Goal: Task Accomplishment & Management: Complete application form

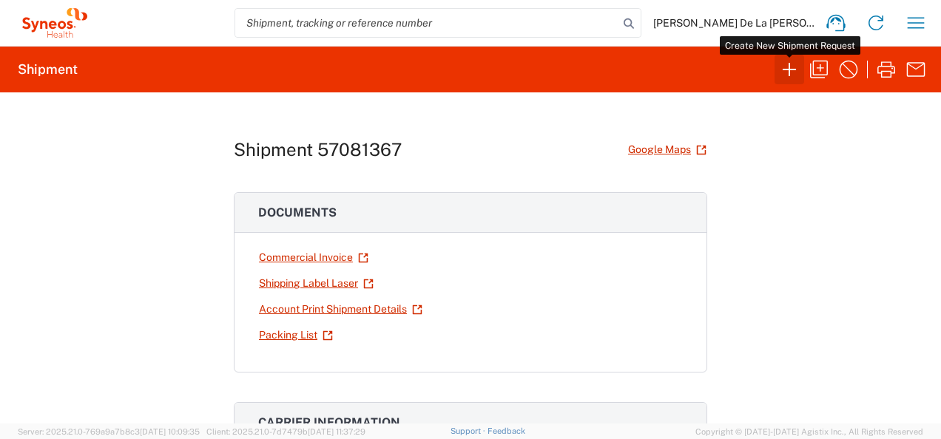
click at [791, 67] on icon "button" at bounding box center [790, 70] width 24 height 24
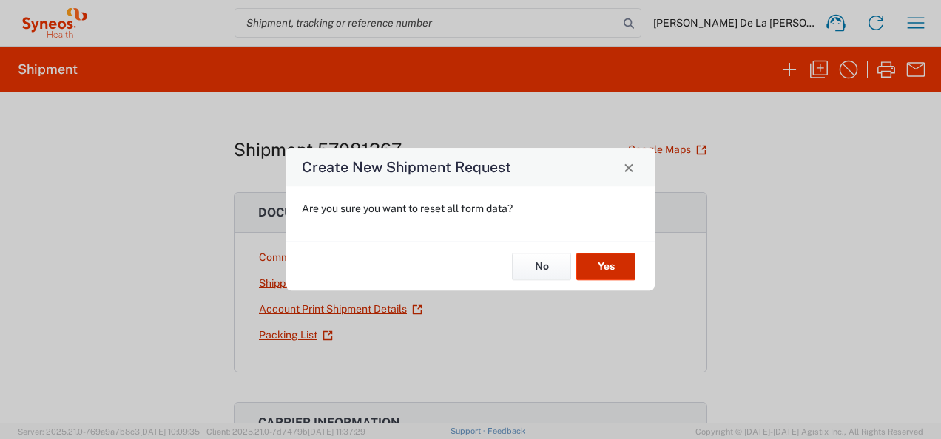
click at [607, 256] on button "Yes" at bounding box center [605, 266] width 59 height 27
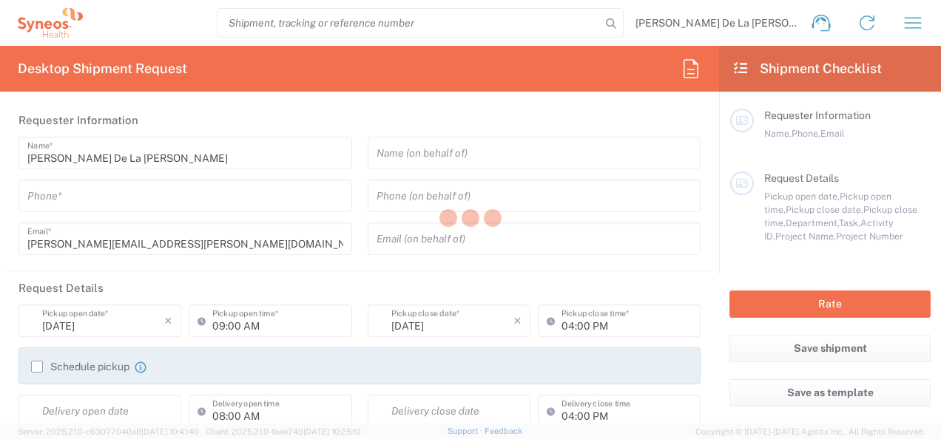
type input "8350"
type input "[US_STATE]"
type input "[GEOGRAPHIC_DATA]"
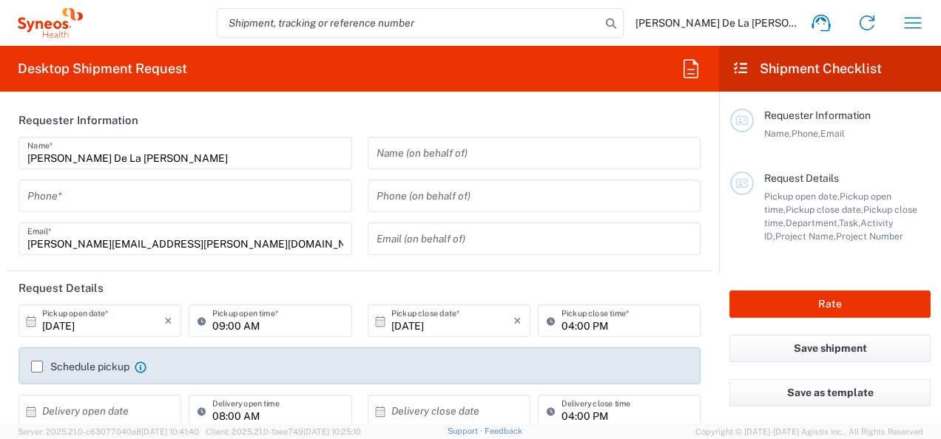
click at [101, 195] on input "tel" at bounding box center [185, 196] width 316 height 26
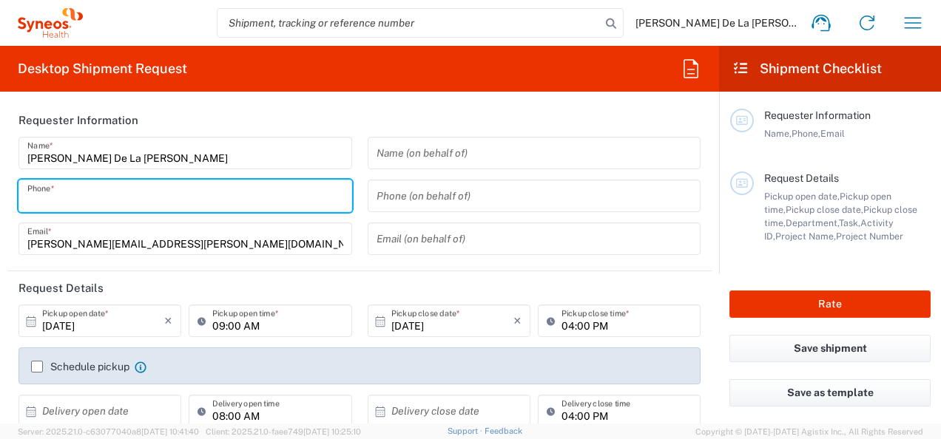
type input "Syneos Health, LLC-[GEOGRAPHIC_DATA] [GEOGRAPHIC_DATA] [GEOGRAPHIC_DATA]"
type input "9178374901"
drag, startPoint x: 348, startPoint y: 112, endPoint x: 333, endPoint y: 190, distance: 79.2
click at [348, 112] on header "Requester Information" at bounding box center [359, 120] width 704 height 33
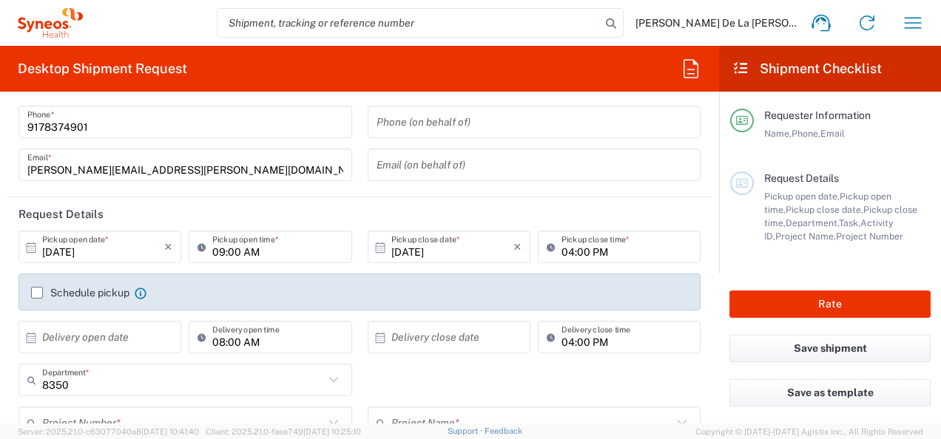
scroll to position [148, 0]
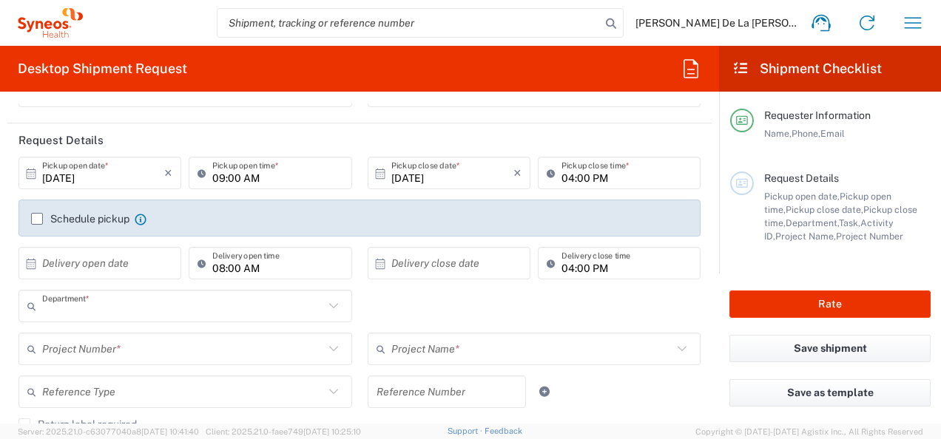
click at [75, 316] on input "text" at bounding box center [183, 307] width 282 height 26
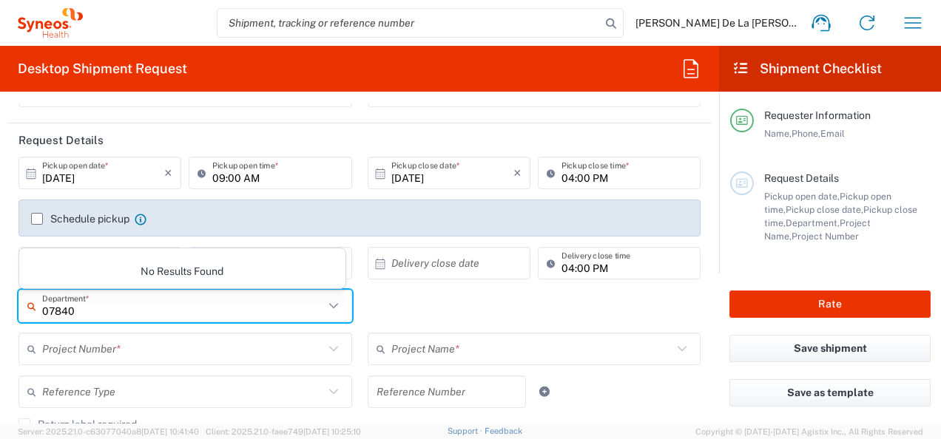
type input "07840"
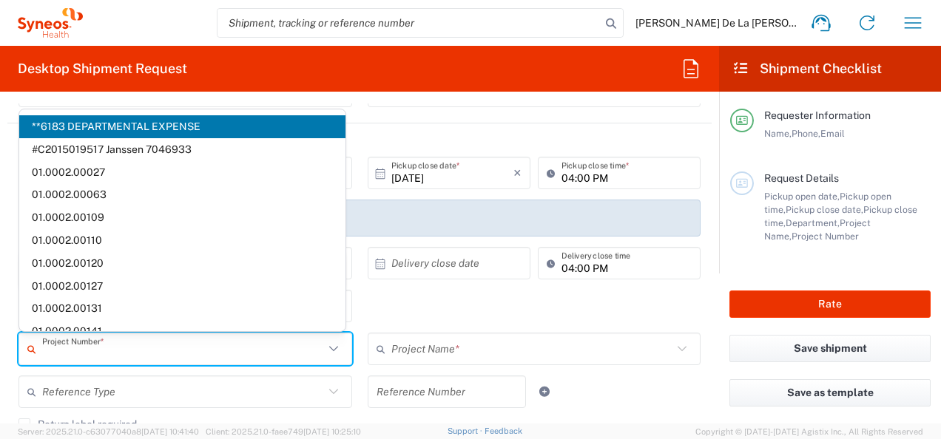
click at [141, 359] on input "text" at bounding box center [183, 350] width 282 height 26
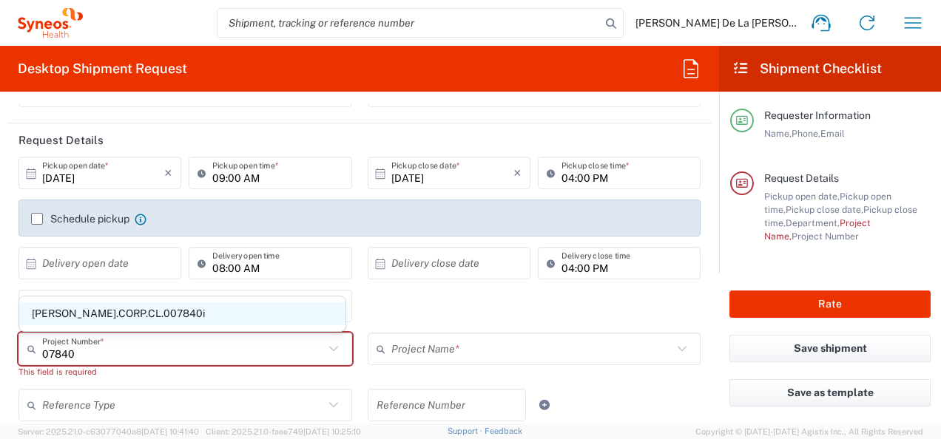
click at [137, 316] on span "[PERSON_NAME].CORP.CL.007840i" at bounding box center [182, 314] width 326 height 23
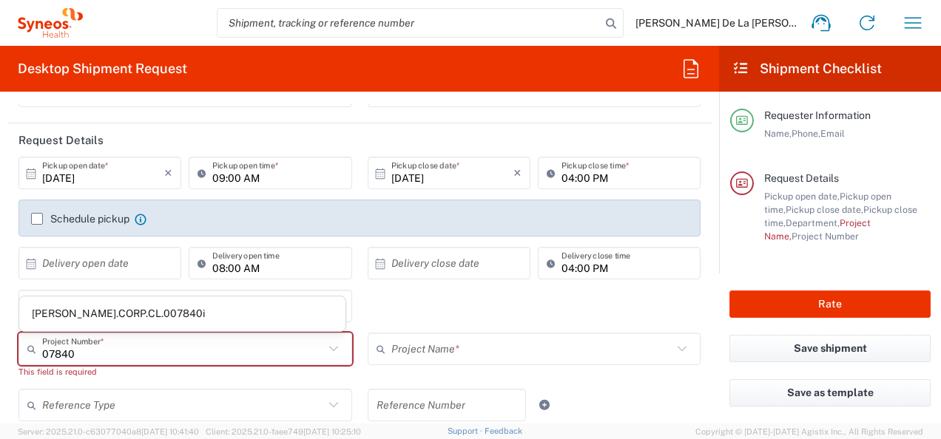
type input "[PERSON_NAME].CORP.CL.007840i"
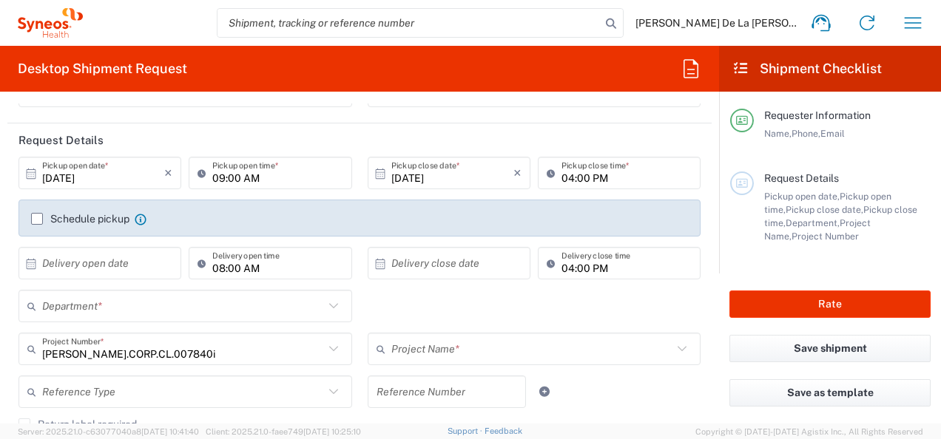
type input "Takeda.PRINVEST.25.007840i"
click at [218, 303] on input "text" at bounding box center [183, 307] width 282 height 26
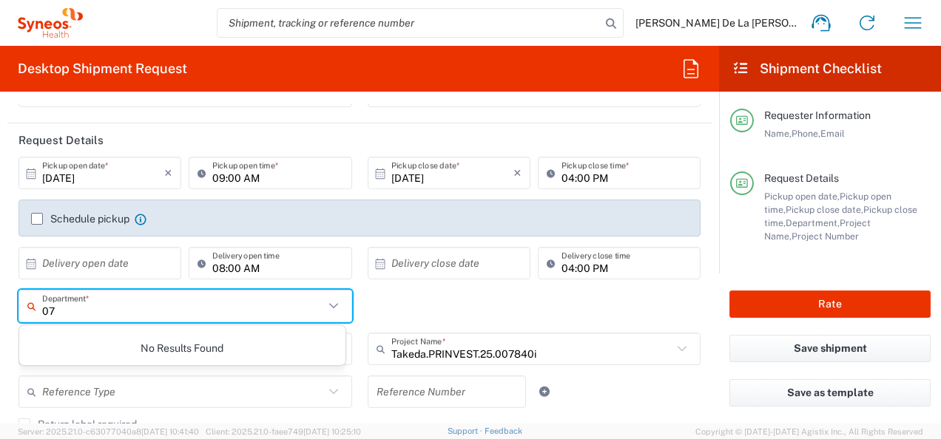
type input "0"
type input "8"
type input "08535"
click at [510, 305] on div "08535 Department * No Results Found" at bounding box center [360, 311] width 698 height 43
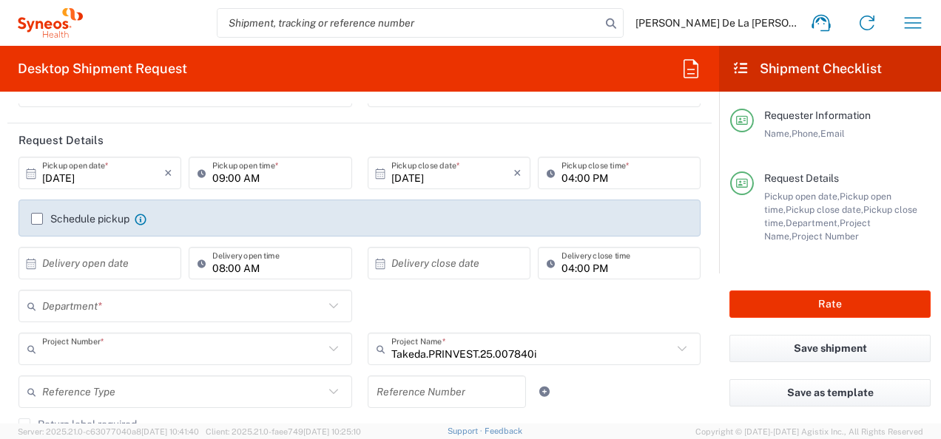
click at [151, 342] on input "text" at bounding box center [183, 350] width 282 height 26
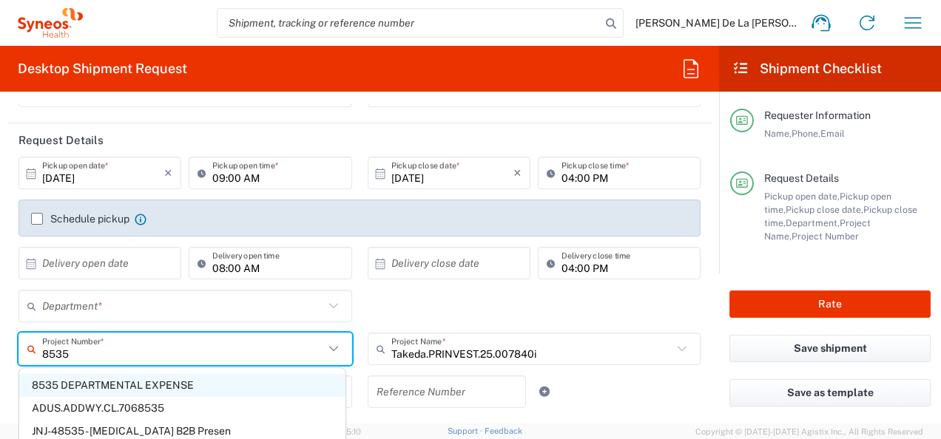
click at [158, 381] on span "8535 DEPARTMENTAL EXPENSE" at bounding box center [182, 385] width 326 height 23
type input "8535 DEPARTMENTAL EXPENSE"
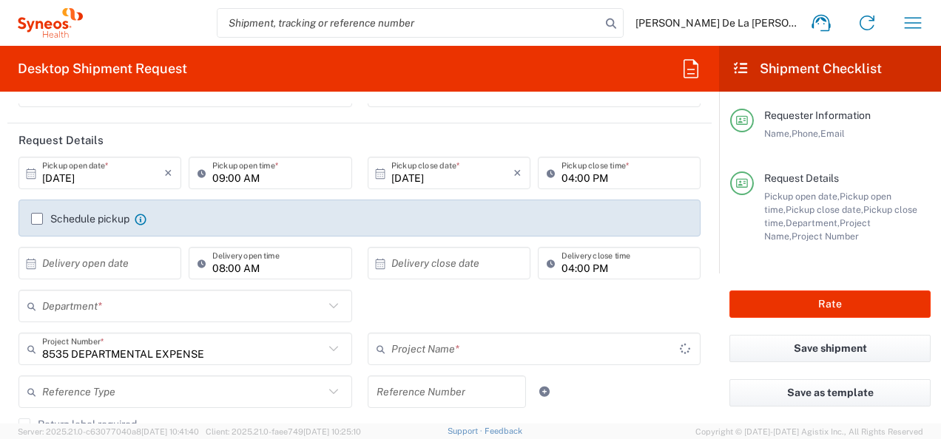
type input "8535 DEPARTMENTAL EXPENSE"
drag, startPoint x: 229, startPoint y: 320, endPoint x: 243, endPoint y: 311, distance: 16.2
click at [231, 318] on div "Department *" at bounding box center [185, 306] width 334 height 33
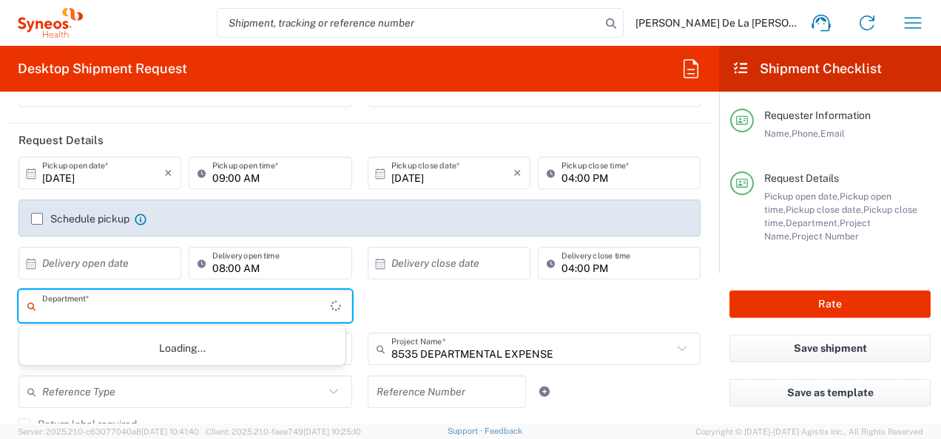
click at [243, 311] on input "text" at bounding box center [186, 307] width 289 height 26
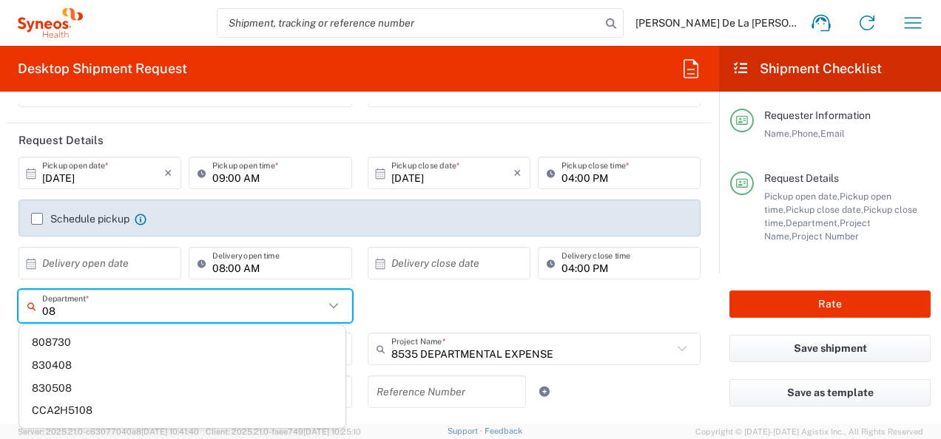
type input "0"
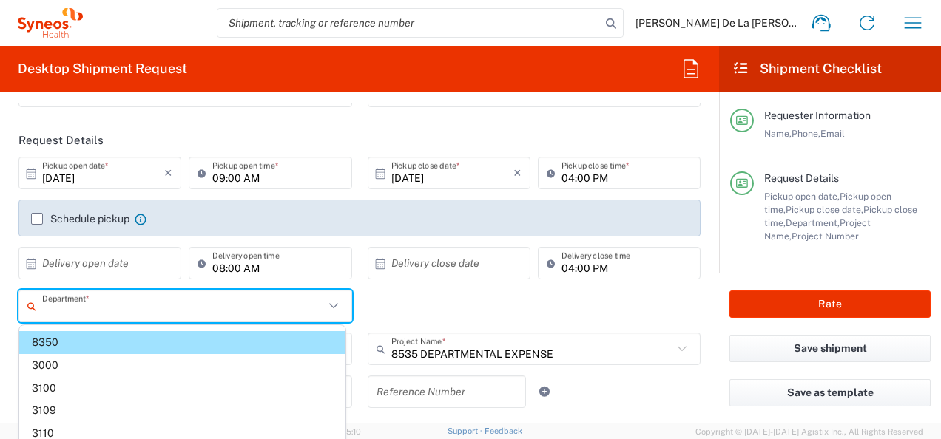
click at [459, 290] on div "Department * 8350 3000 3100 3109 3110 3111 3112 3125 3130 3135 3136 3150 3155 3…" at bounding box center [360, 311] width 698 height 43
type input "8350"
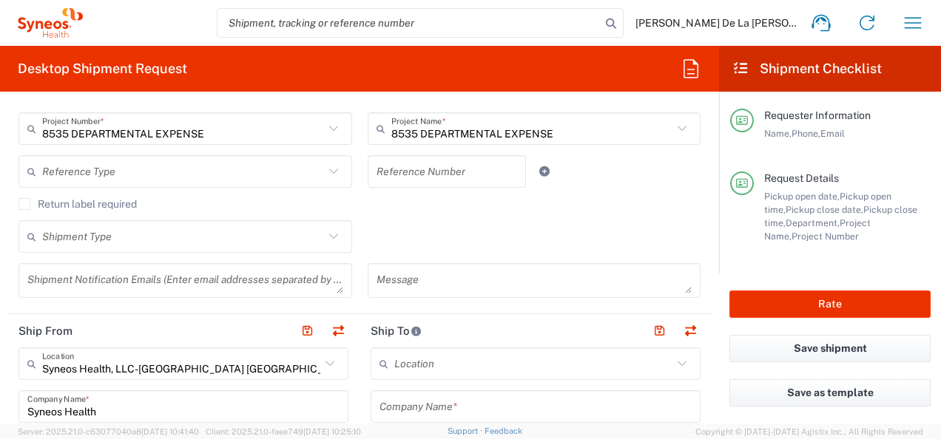
scroll to position [444, 0]
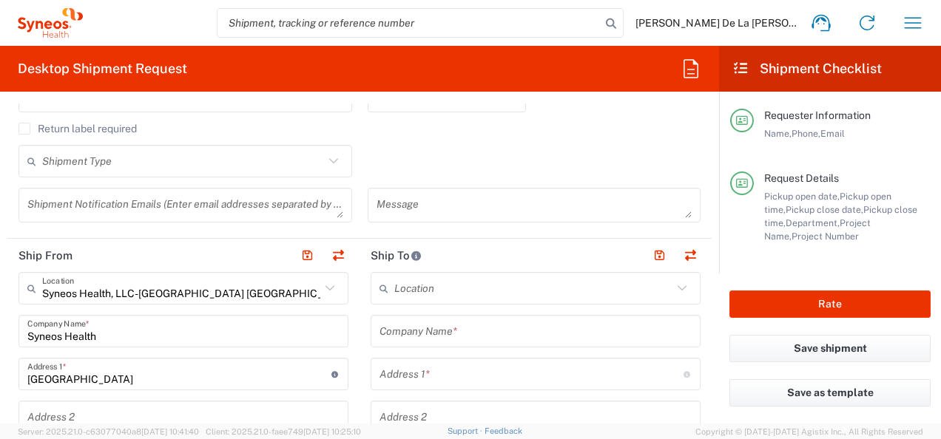
click at [128, 330] on input "Syneos Health" at bounding box center [183, 332] width 312 height 26
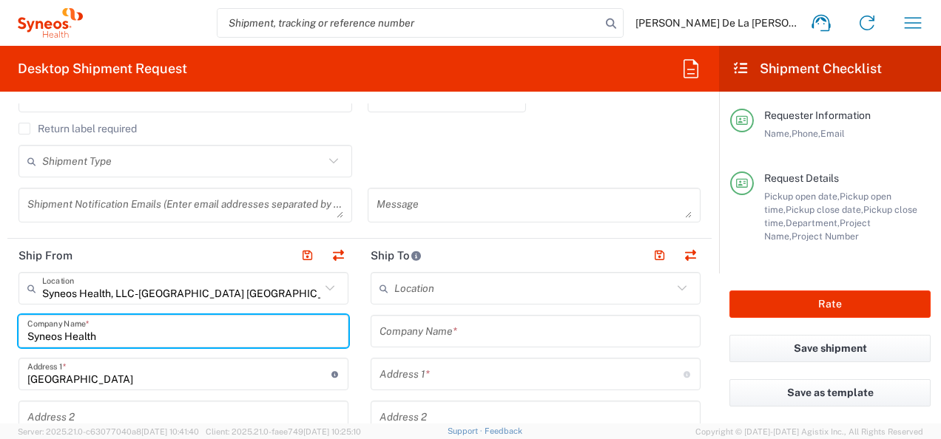
type input "Syneos Healt"
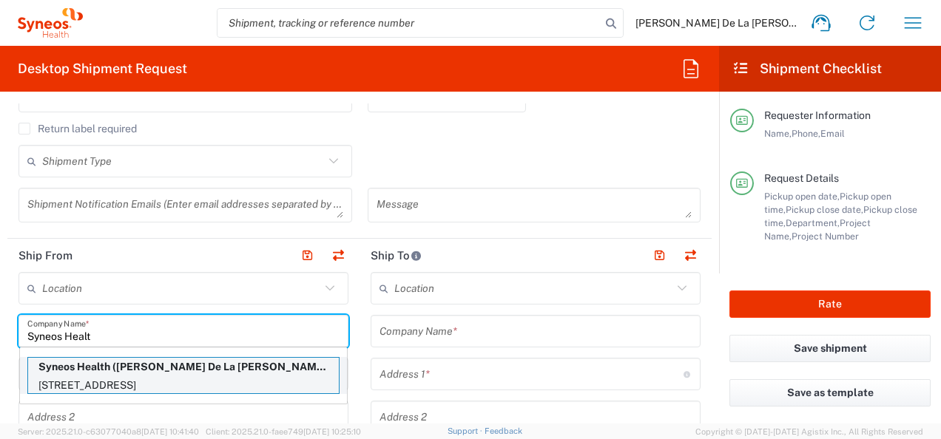
click at [155, 382] on p "[STREET_ADDRESS]" at bounding box center [183, 386] width 311 height 18
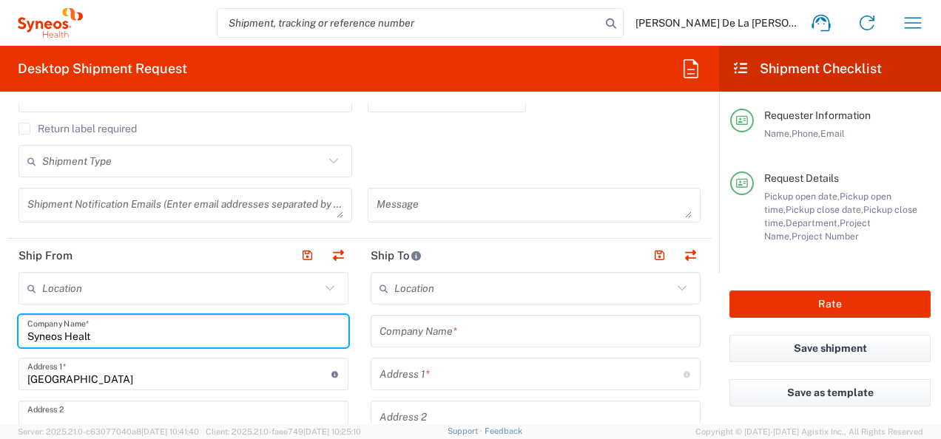
type input "Syneos Health"
type input "[STREET_ADDRESS]"
type input "3rd Floor"
type input "Bridgewater"
type input "[US_STATE]"
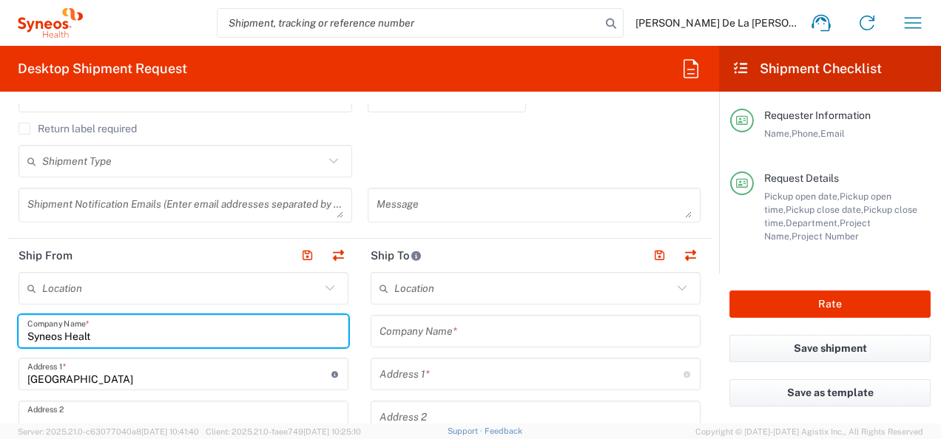
type input "08807"
type input "9178374901"
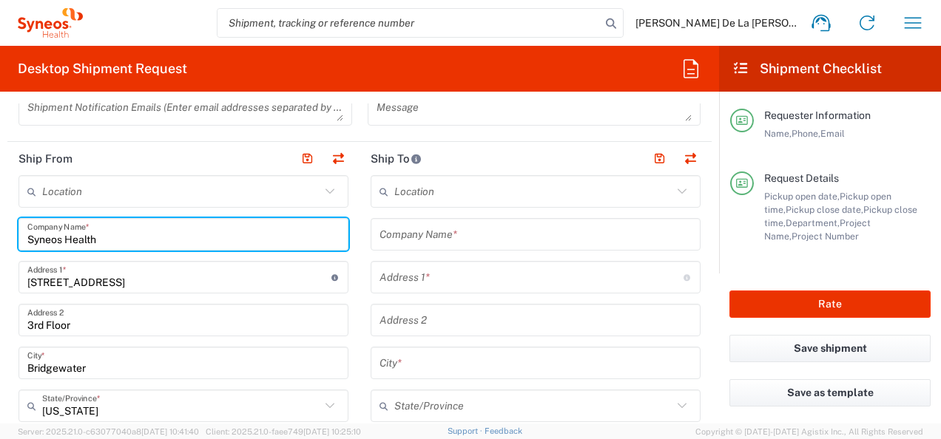
scroll to position [518, 0]
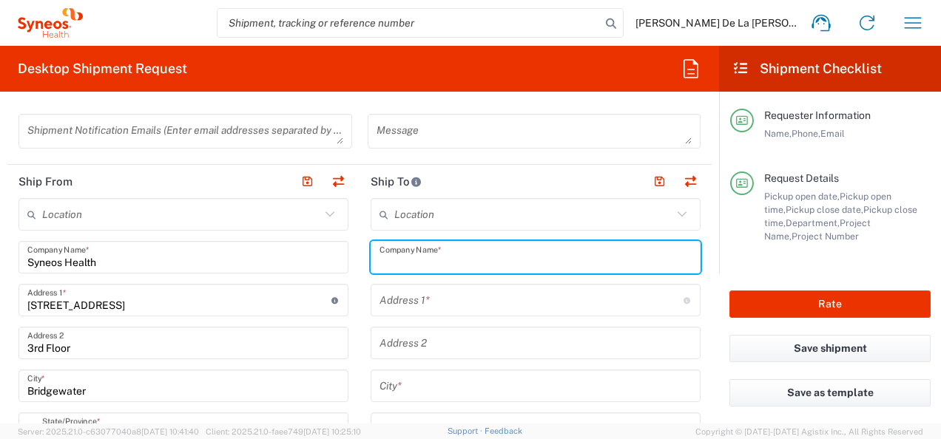
click at [404, 259] on input "text" at bounding box center [536, 258] width 312 height 26
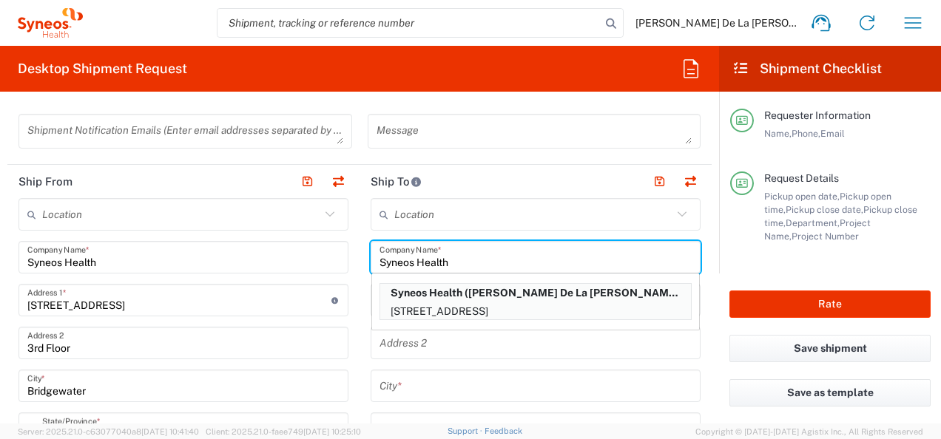
type input "Syneos Health"
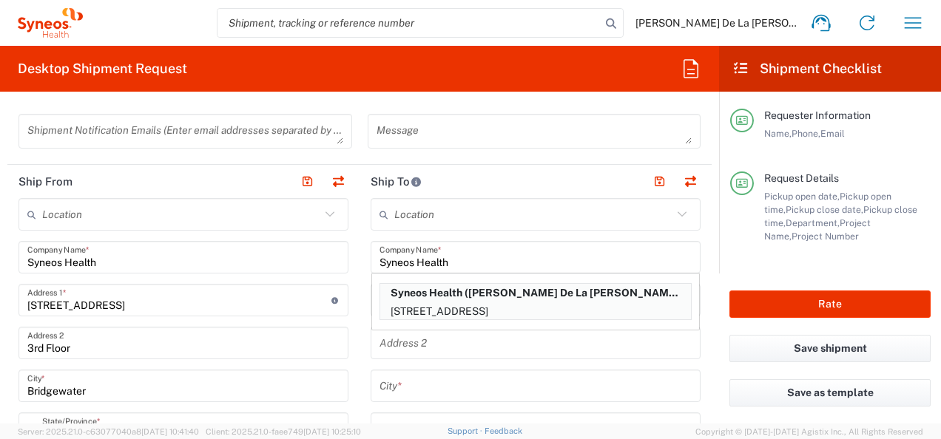
click at [392, 343] on input "text" at bounding box center [536, 344] width 312 height 26
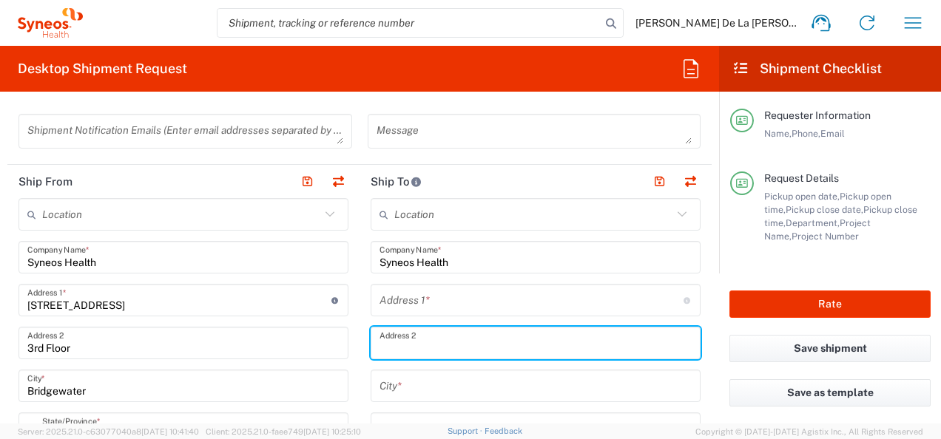
drag, startPoint x: 365, startPoint y: 300, endPoint x: 386, endPoint y: 300, distance: 21.5
click at [371, 300] on div "Address 1 * For cross streets use street names with '&' or 'and' in between. Fo…" at bounding box center [536, 300] width 330 height 33
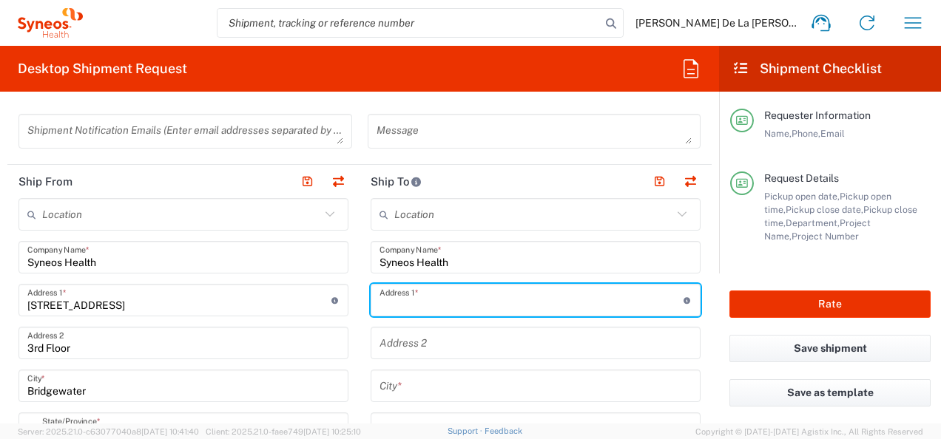
click at [407, 302] on input "text" at bounding box center [532, 301] width 304 height 26
type input "[STREET_ADDRESS]"
click at [409, 382] on input "text" at bounding box center [536, 387] width 312 height 26
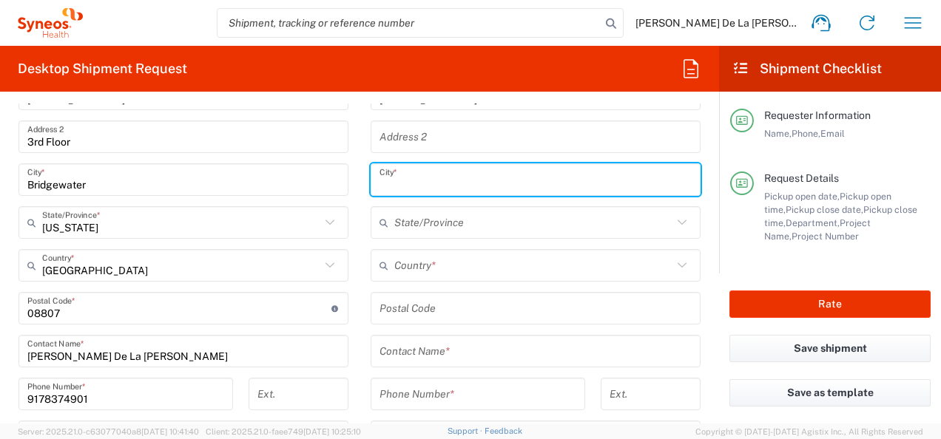
scroll to position [740, 0]
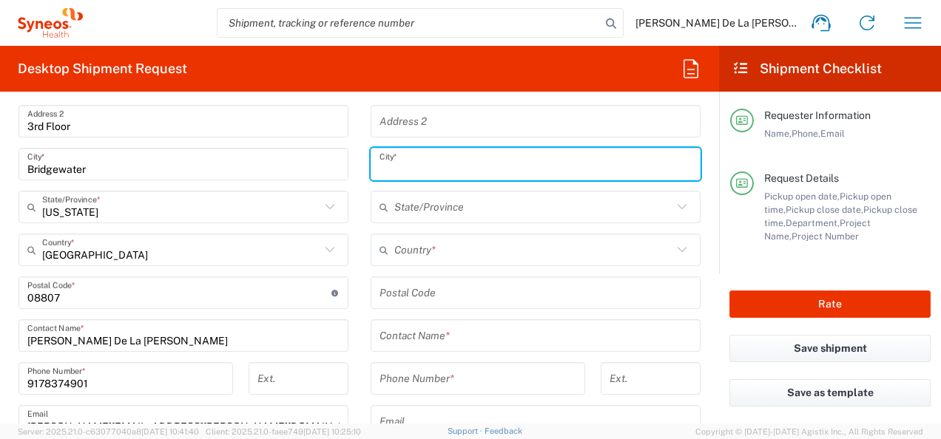
click at [468, 252] on input "text" at bounding box center [533, 250] width 278 height 26
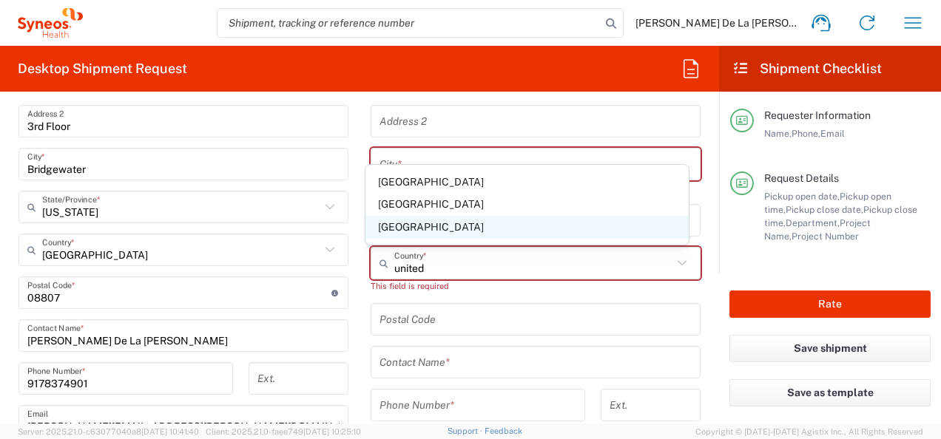
click at [392, 226] on span "[GEOGRAPHIC_DATA]" at bounding box center [526, 227] width 323 height 23
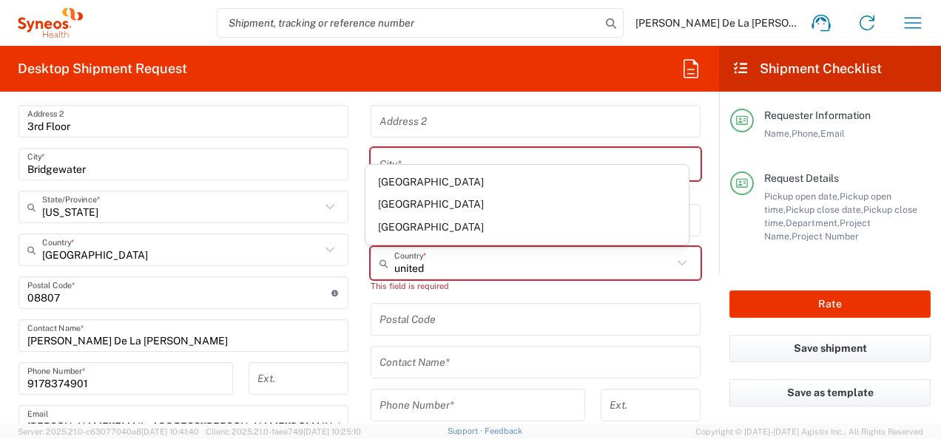
type input "[GEOGRAPHIC_DATA]"
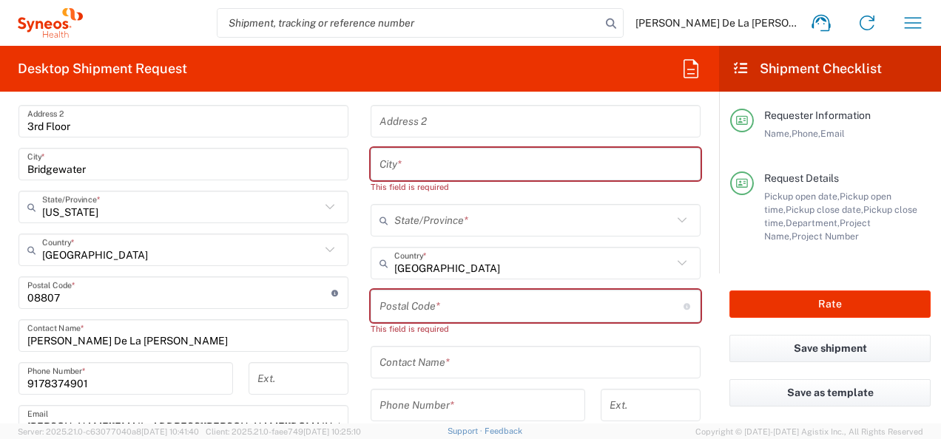
click at [435, 174] on input "text" at bounding box center [536, 165] width 312 height 26
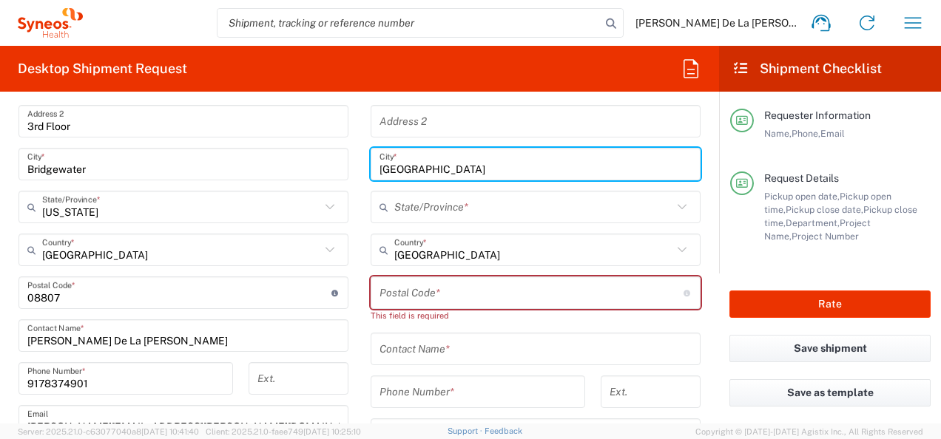
type input "[GEOGRAPHIC_DATA]"
click at [431, 200] on input "text" at bounding box center [533, 208] width 278 height 26
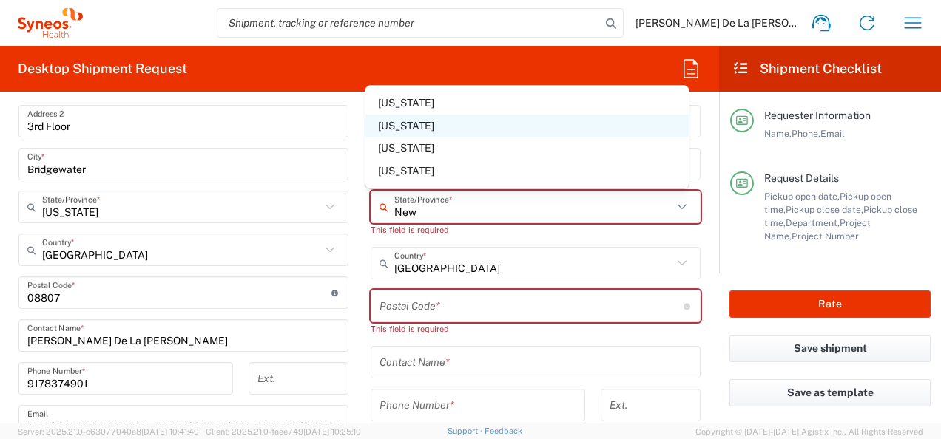
click at [385, 121] on span "[US_STATE]" at bounding box center [526, 126] width 323 height 23
type input "[US_STATE]"
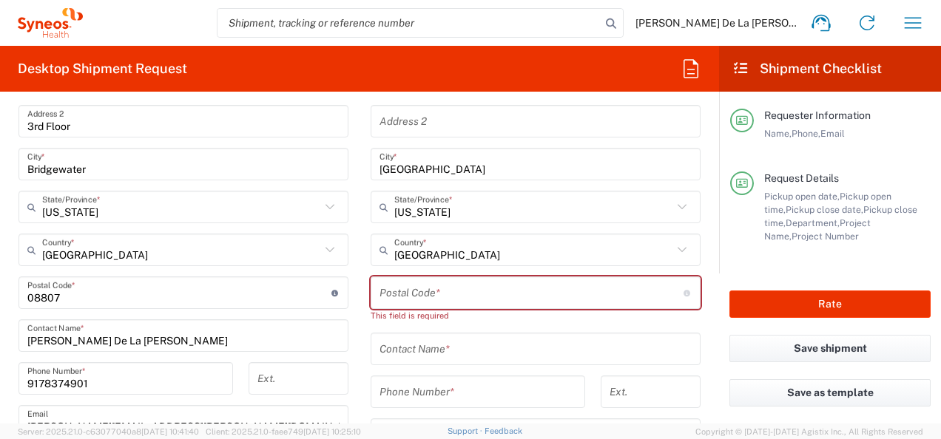
click at [414, 291] on input "undefined" at bounding box center [532, 293] width 304 height 26
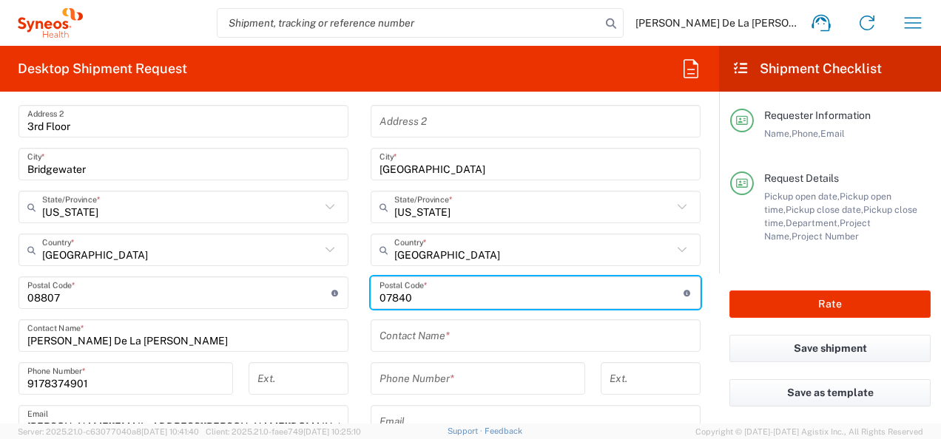
type input "07840"
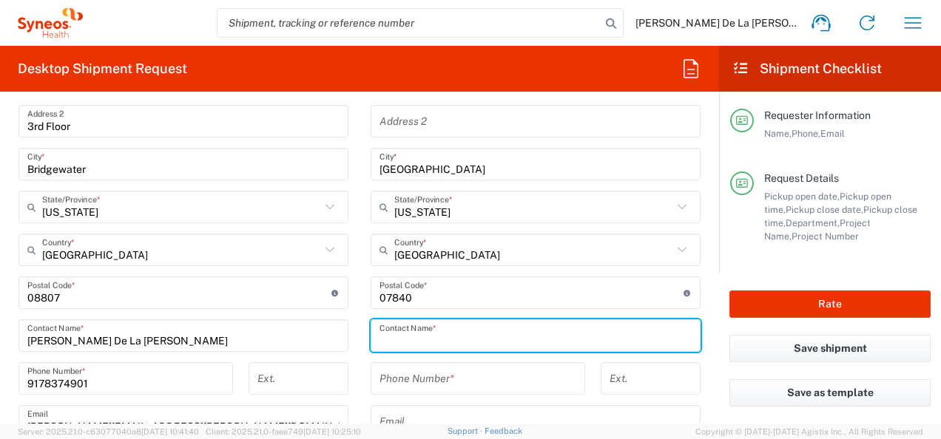
click at [465, 338] on input "text" at bounding box center [536, 336] width 312 height 26
type input "[PERSON_NAME]"
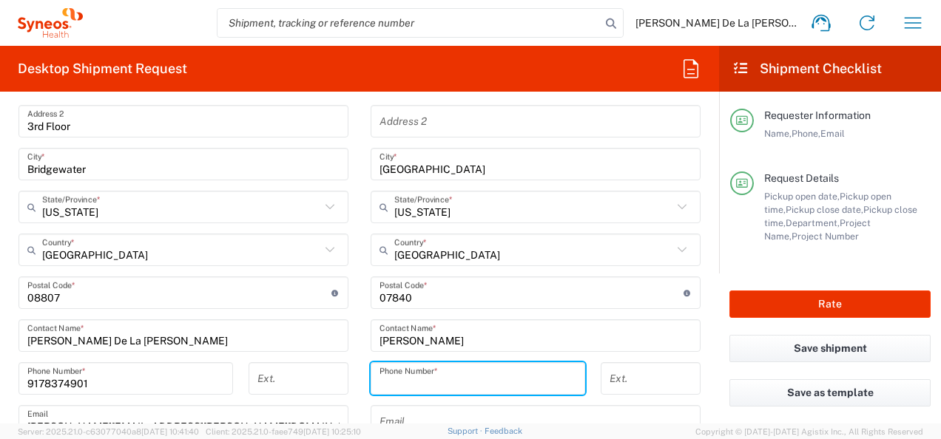
click at [422, 373] on input "tel" at bounding box center [478, 379] width 197 height 26
type input "1111111111"
click at [583, 405] on div "Email" at bounding box center [536, 421] width 330 height 33
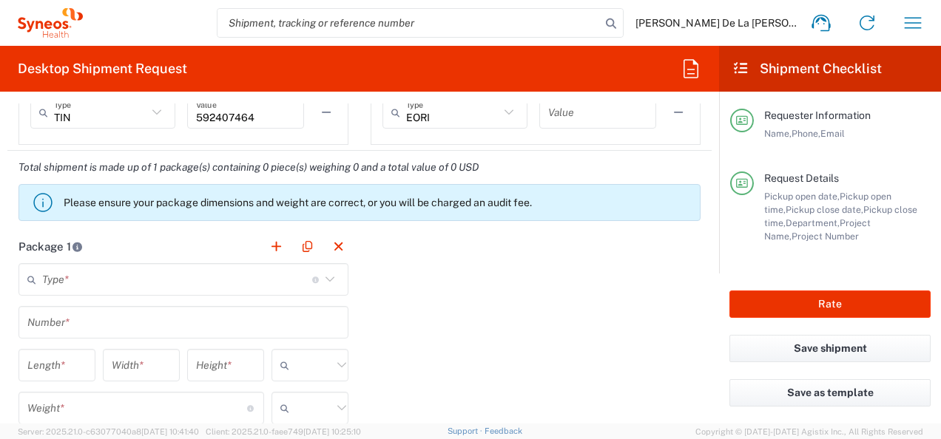
scroll to position [1266, 0]
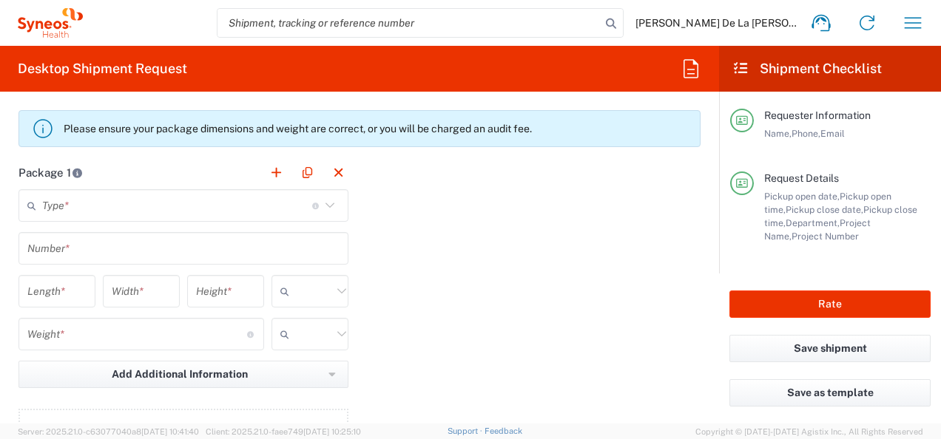
click at [323, 202] on icon at bounding box center [329, 205] width 19 height 19
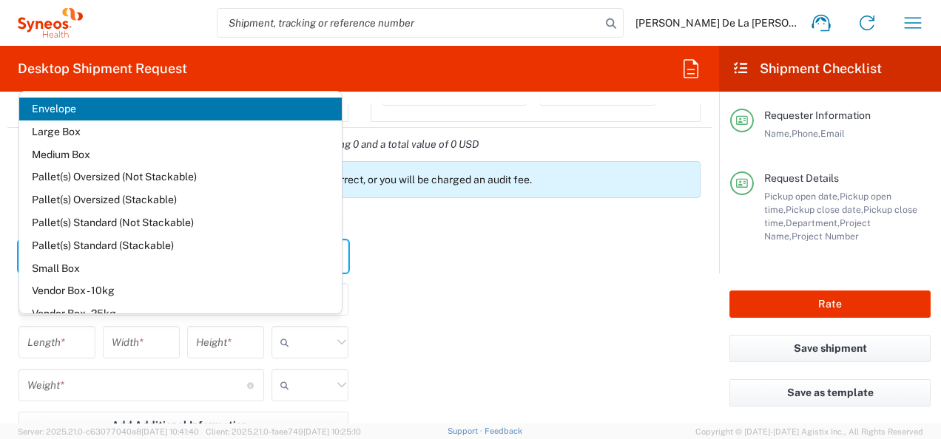
scroll to position [1119, 0]
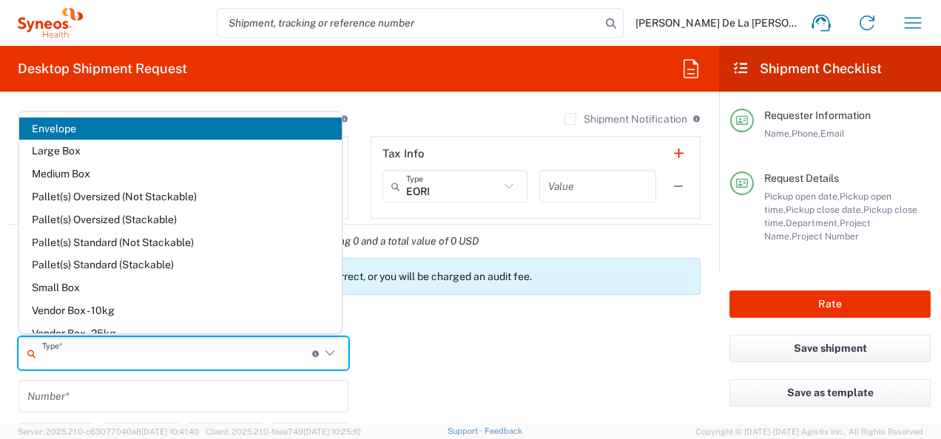
click at [98, 124] on span "Envelope" at bounding box center [180, 129] width 323 height 23
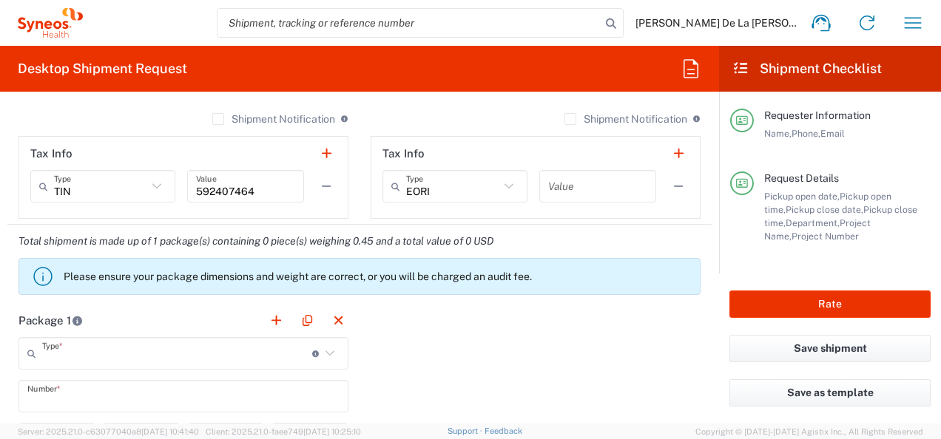
type input "Envelope"
type input "1"
type input "9.5"
type input "12.5"
type input "0.25"
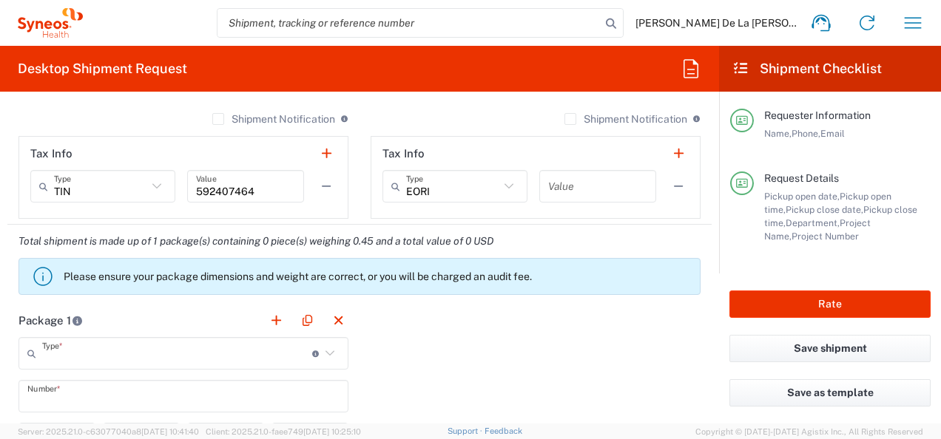
type input "in"
type input "0.45"
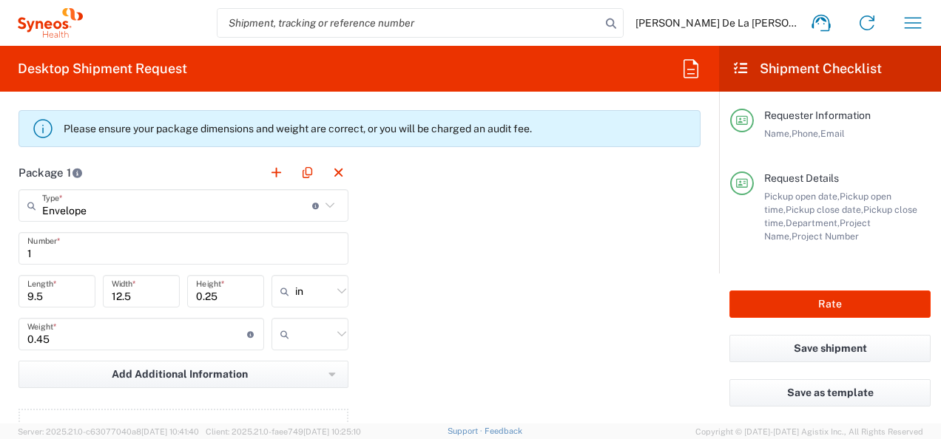
scroll to position [1340, 0]
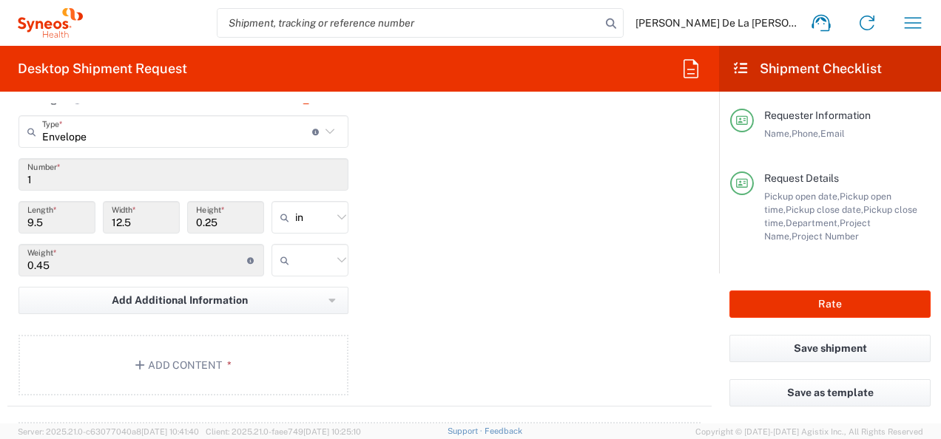
click at [325, 262] on input "text" at bounding box center [313, 261] width 37 height 24
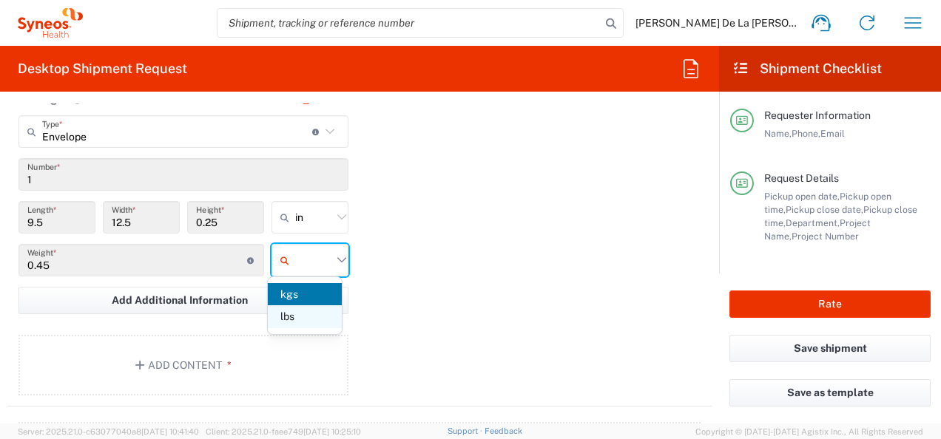
click at [327, 320] on span "lbs" at bounding box center [305, 317] width 74 height 23
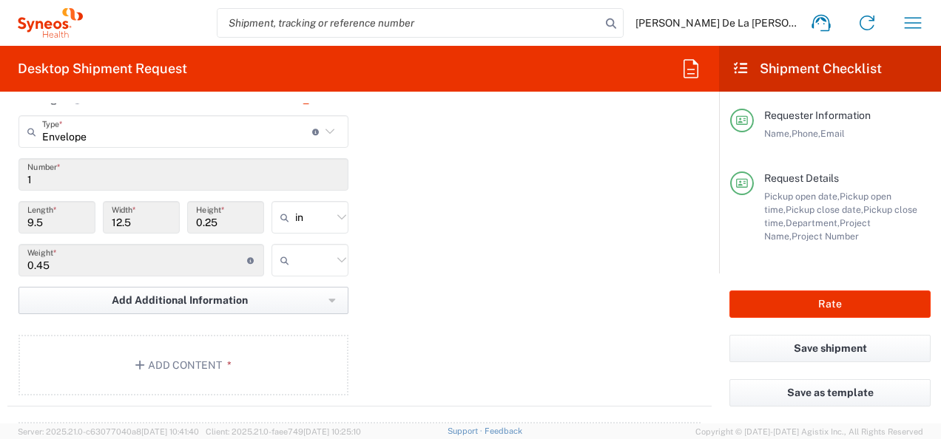
type input "lbs"
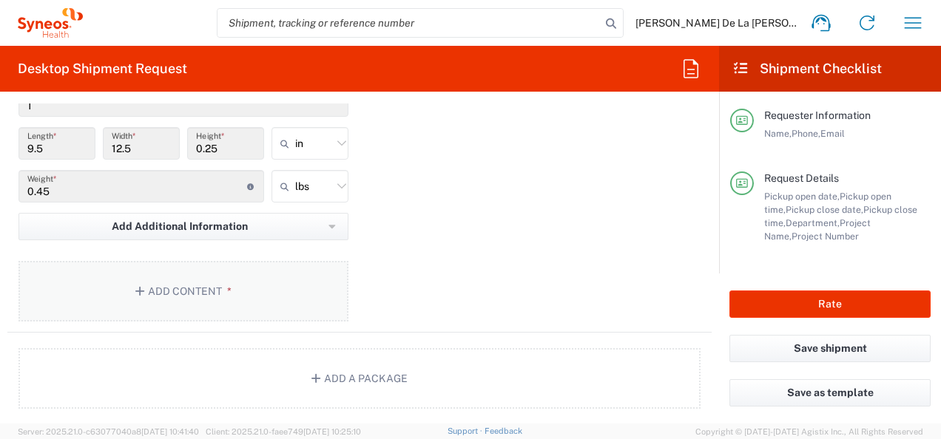
click at [185, 280] on button "Add Content *" at bounding box center [183, 291] width 330 height 61
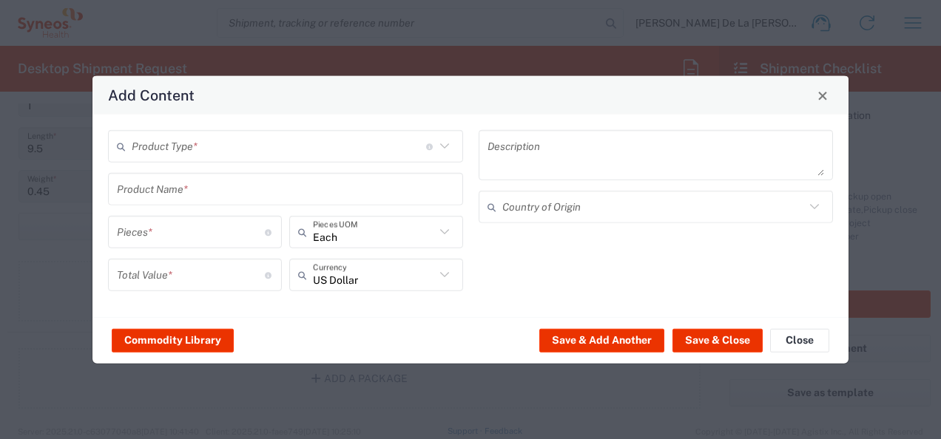
click at [283, 154] on input "text" at bounding box center [279, 146] width 294 height 26
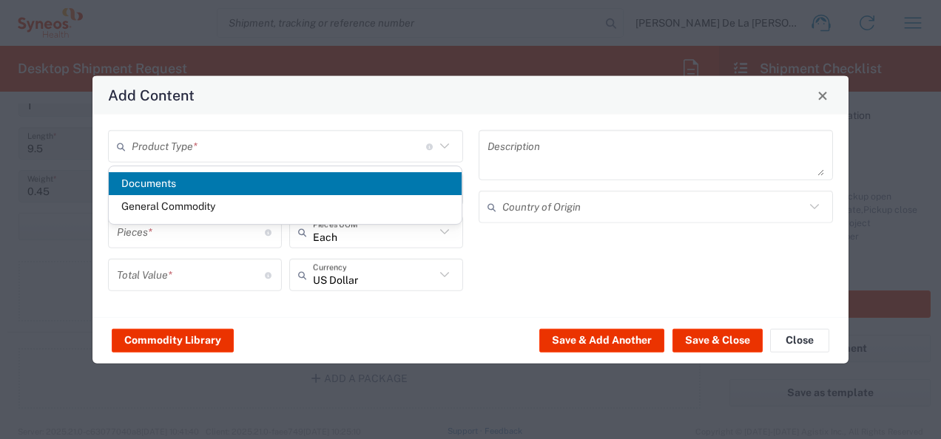
click at [253, 183] on span "Documents" at bounding box center [286, 183] width 354 height 23
type input "Documents"
type input "1"
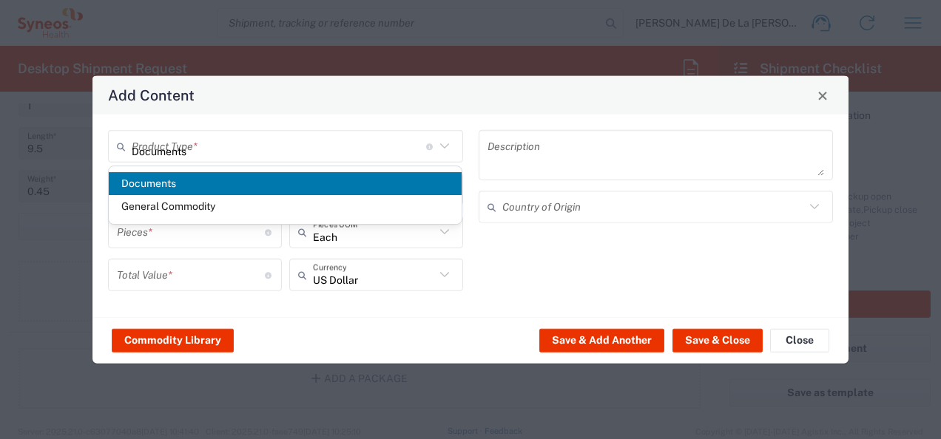
type textarea "Documents"
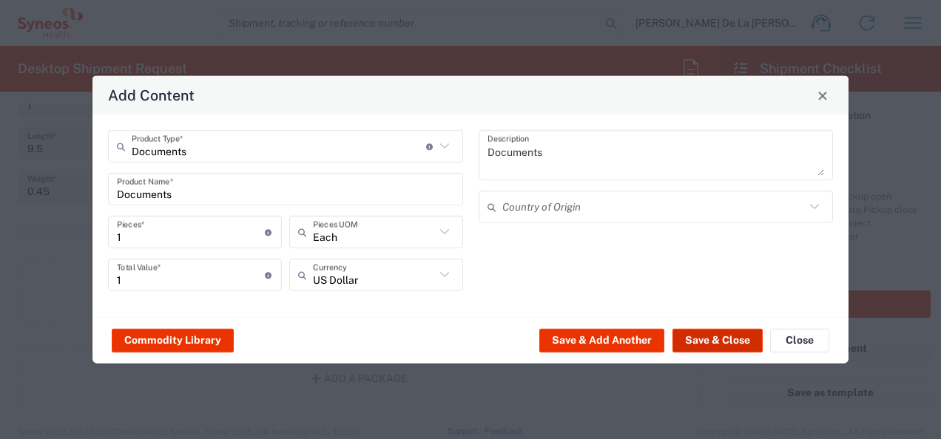
click at [704, 340] on button "Save & Close" at bounding box center [717, 340] width 90 height 24
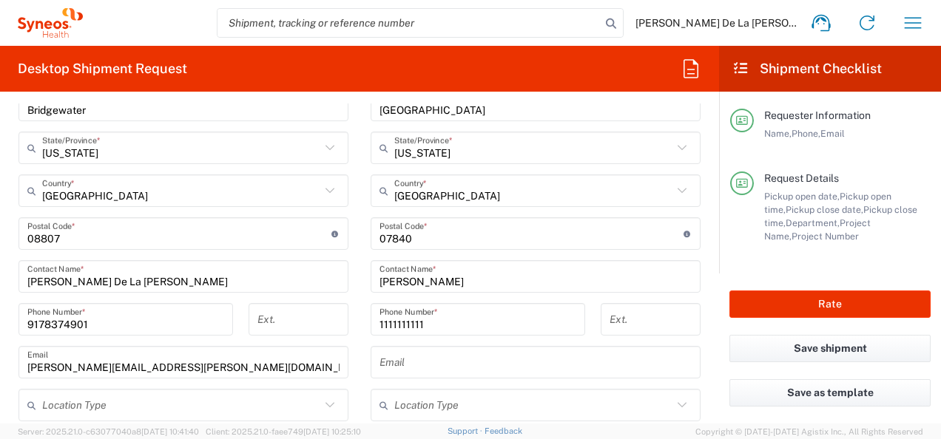
scroll to position [823, 0]
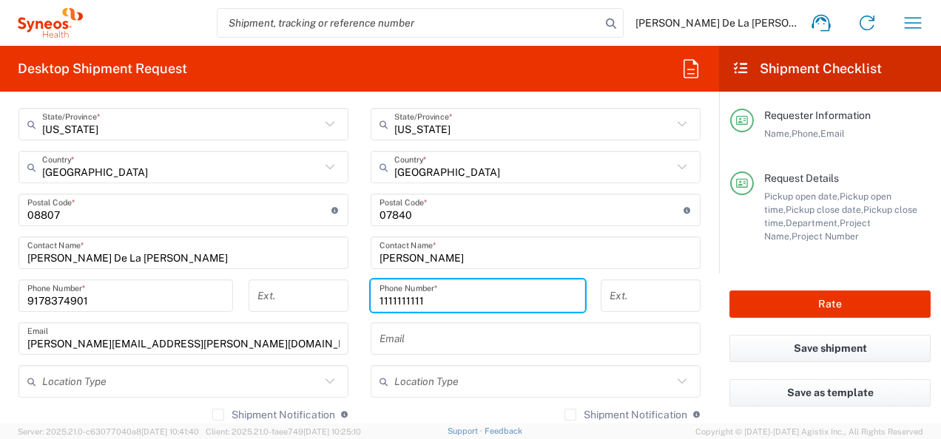
click at [479, 285] on input "1111111111" at bounding box center [478, 296] width 197 height 26
drag, startPoint x: 361, startPoint y: 320, endPoint x: 402, endPoint y: 292, distance: 49.7
click at [363, 320] on div "[PHONE_NUMBER] Phone Number *" at bounding box center [478, 301] width 230 height 43
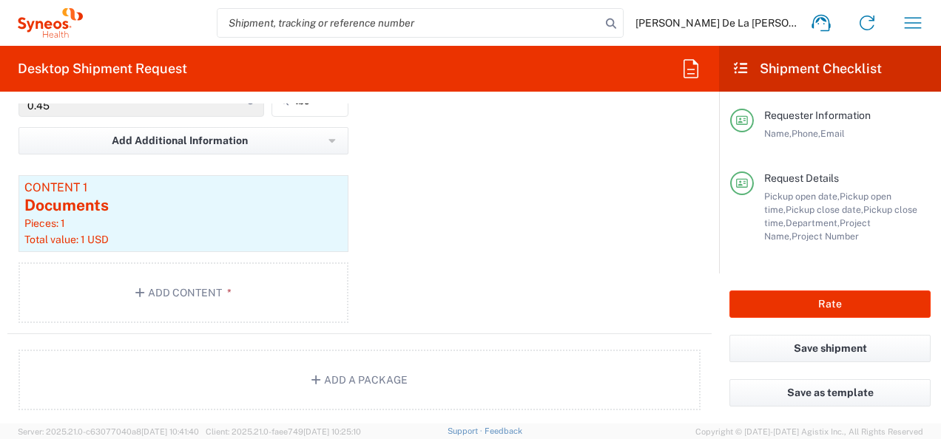
scroll to position [1471, 0]
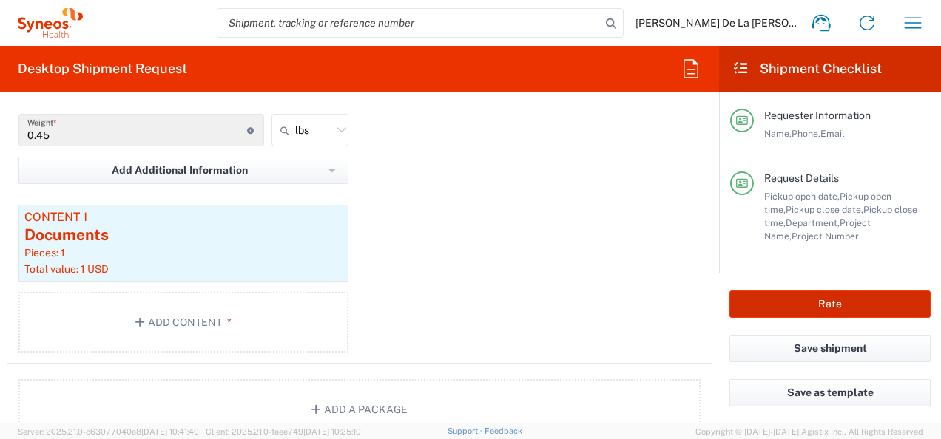
click at [804, 303] on button "Rate" at bounding box center [829, 304] width 201 height 27
type input "8350"
type input "8535 DEPARTMENTAL EXPENSE"
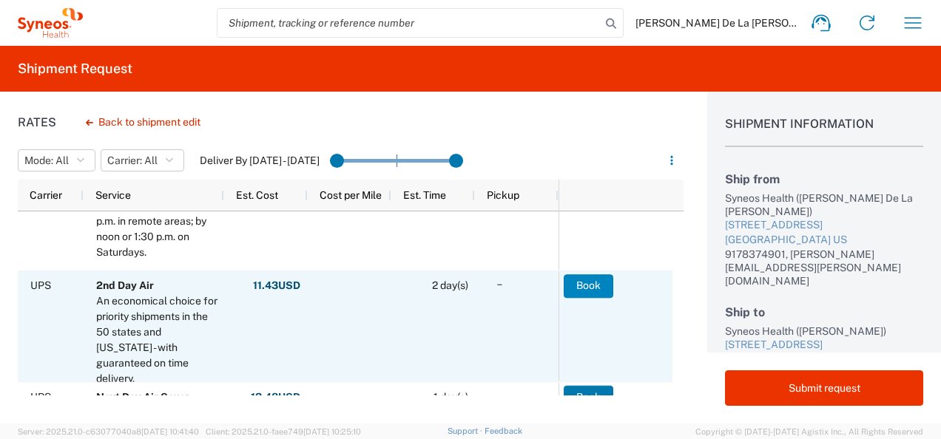
click at [590, 283] on button "Book" at bounding box center [589, 286] width 50 height 24
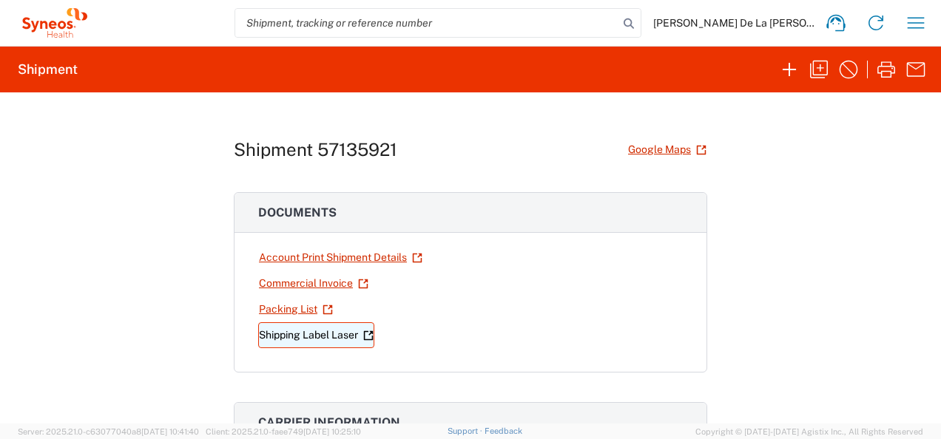
click at [302, 340] on link "Shipping Label Laser" at bounding box center [316, 336] width 116 height 26
